Goal: Task Accomplishment & Management: Manage account settings

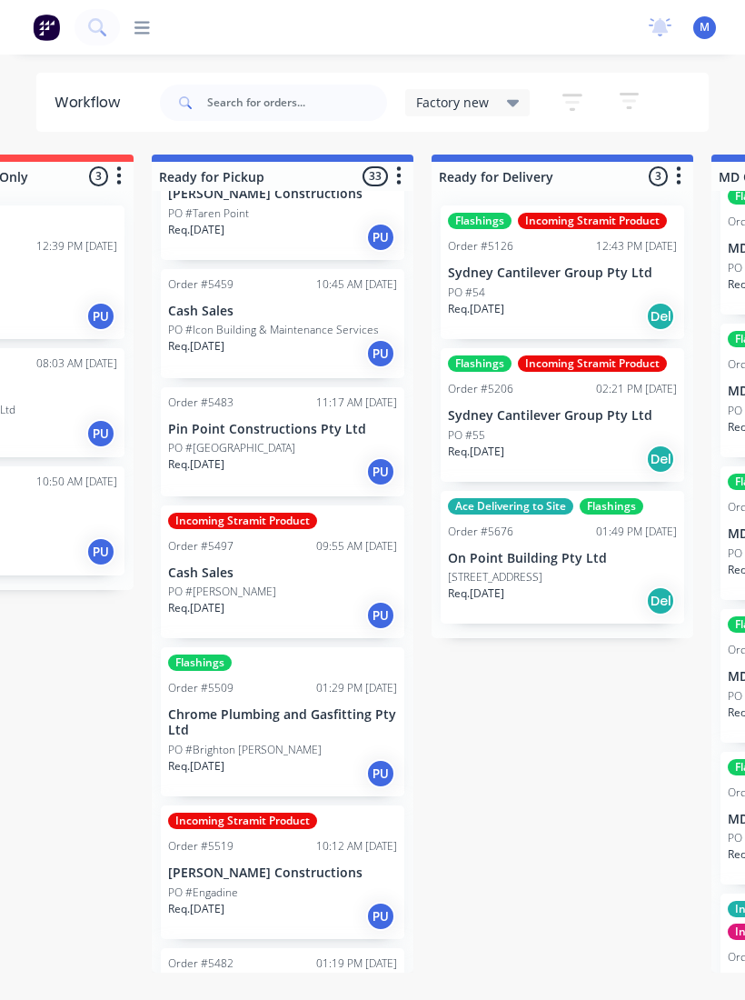
scroll to position [816, 0]
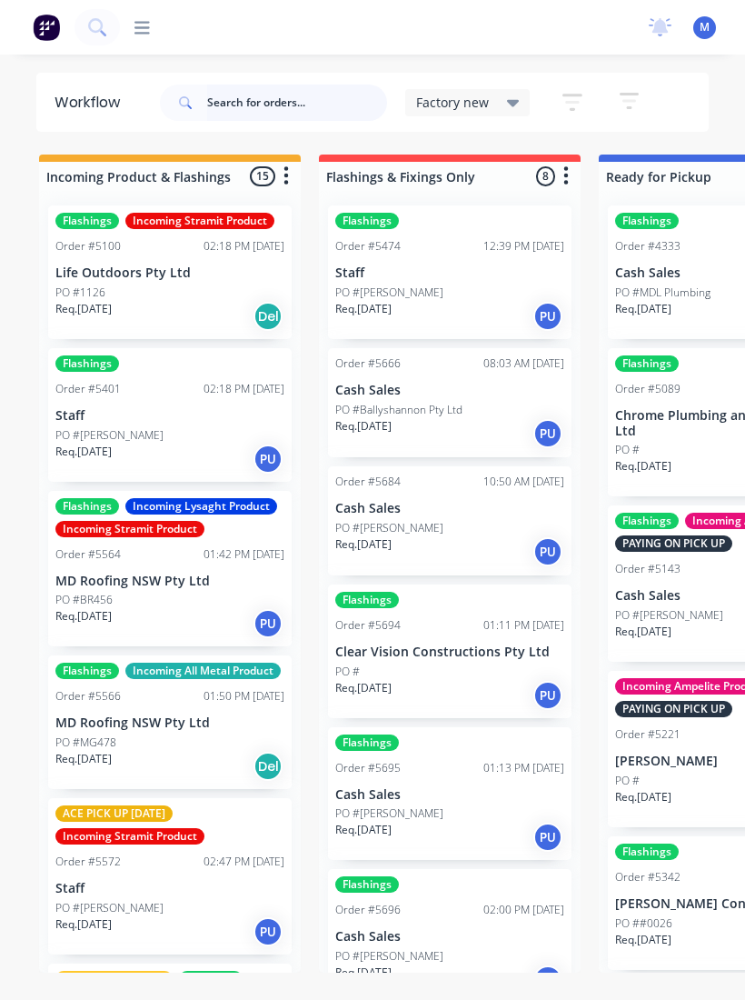
click at [270, 105] on input "text" at bounding box center [297, 103] width 180 height 36
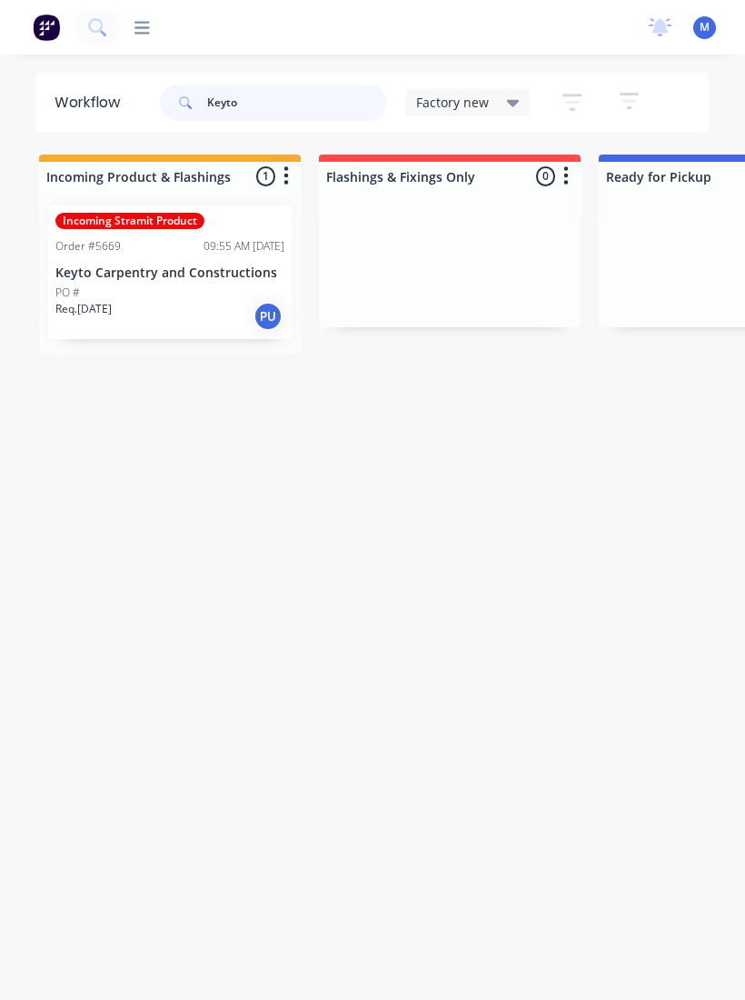
type input "Keyto"
click at [155, 262] on div "Incoming Stramit Product Order #5669 09:55 AM 02/09/25 Keyto Carpentry and Cons…" at bounding box center [170, 272] width 244 height 134
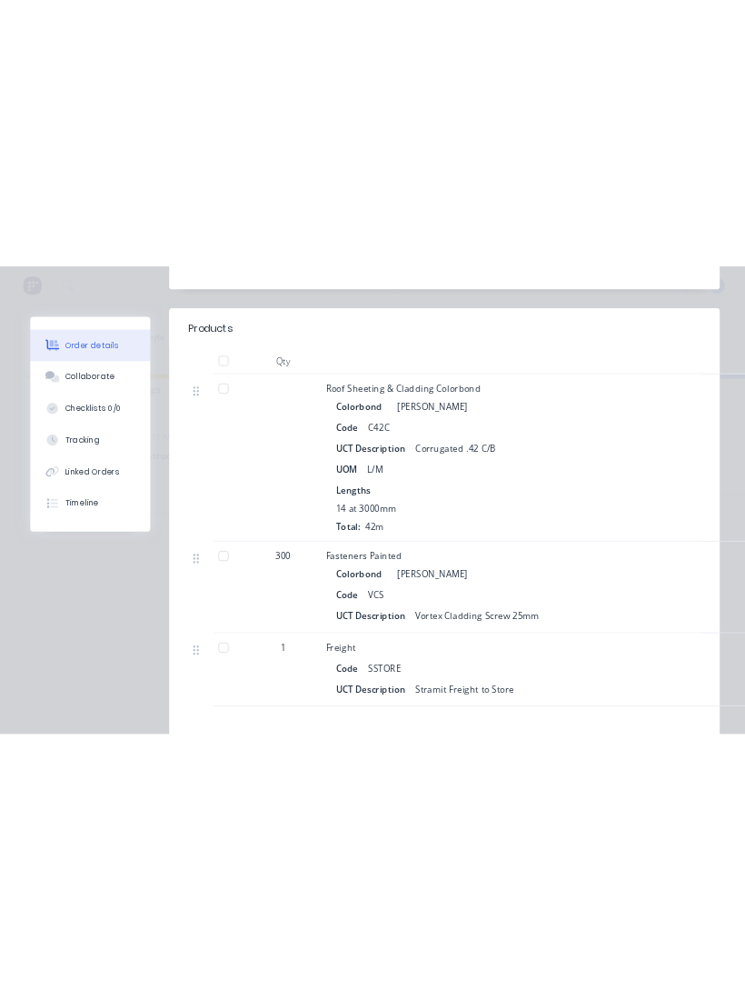
scroll to position [589, 0]
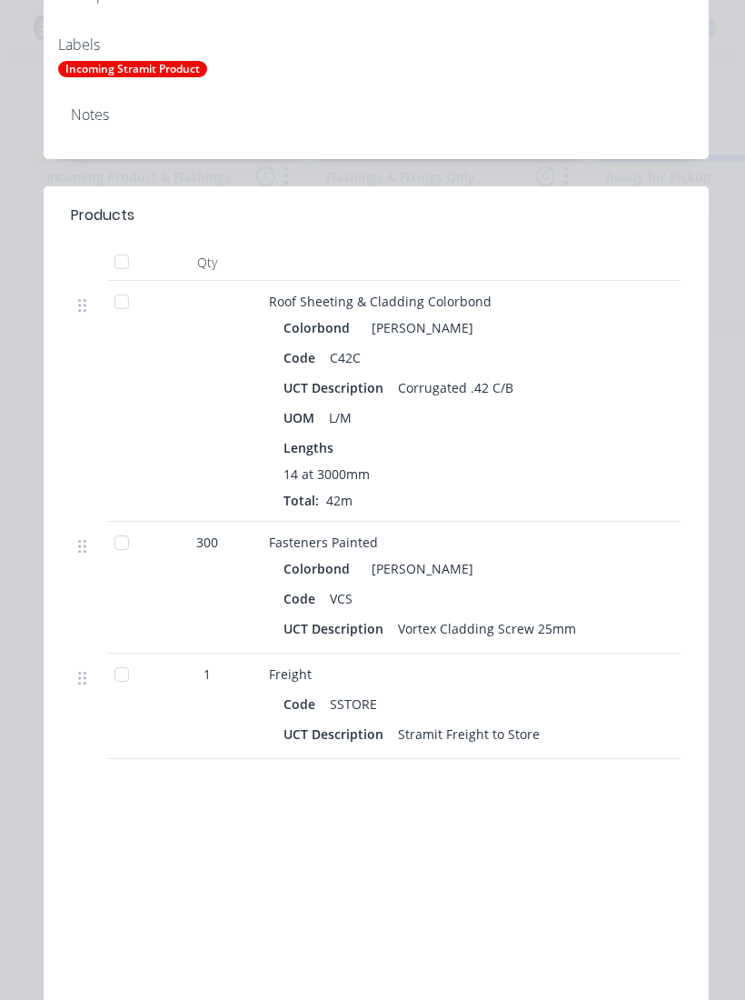
click at [112, 318] on div at bounding box center [122, 302] width 36 height 36
click at [116, 677] on div at bounding box center [122, 674] width 36 height 36
click at [119, 541] on div at bounding box center [122, 542] width 36 height 36
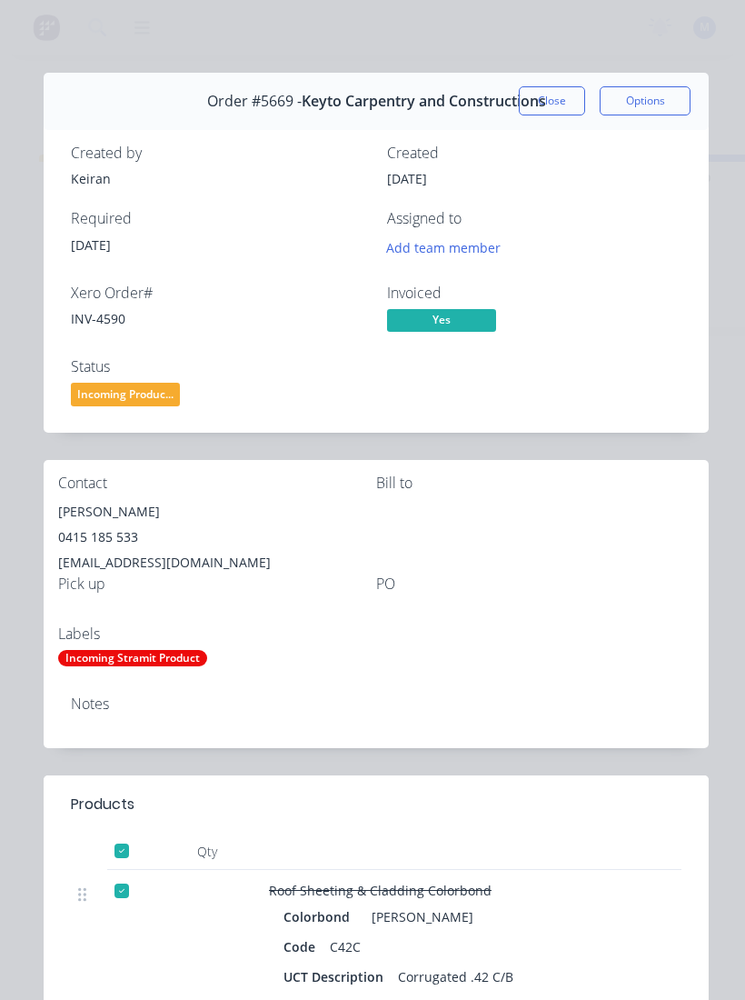
scroll to position [0, 0]
click at [114, 391] on span "Incoming Produc..." at bounding box center [125, 394] width 109 height 23
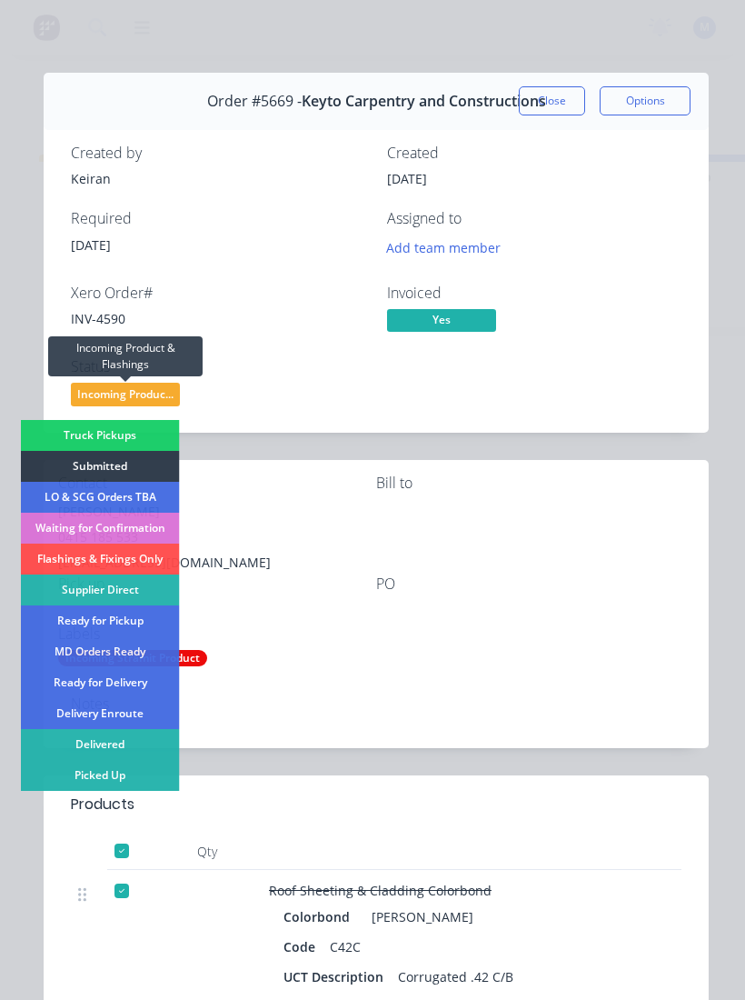
click at [78, 774] on div "Picked Up" at bounding box center [100, 775] width 159 height 31
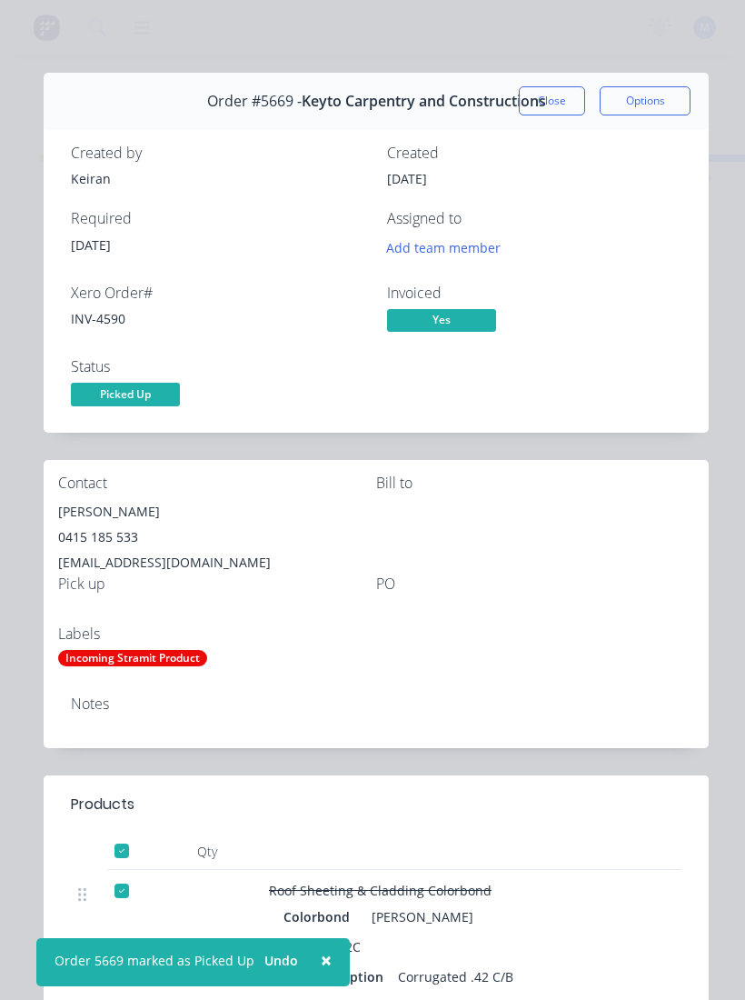
click at [560, 101] on button "Close" at bounding box center [552, 100] width 66 height 29
